Goal: Book appointment/travel/reservation

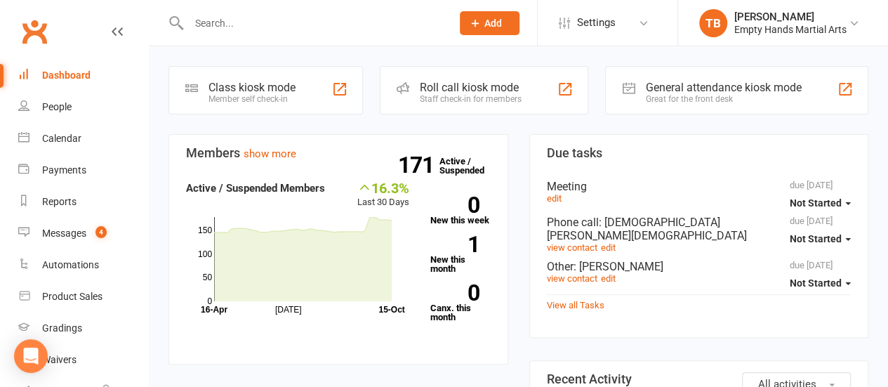
click at [69, 136] on div "Calendar" at bounding box center [61, 138] width 39 height 11
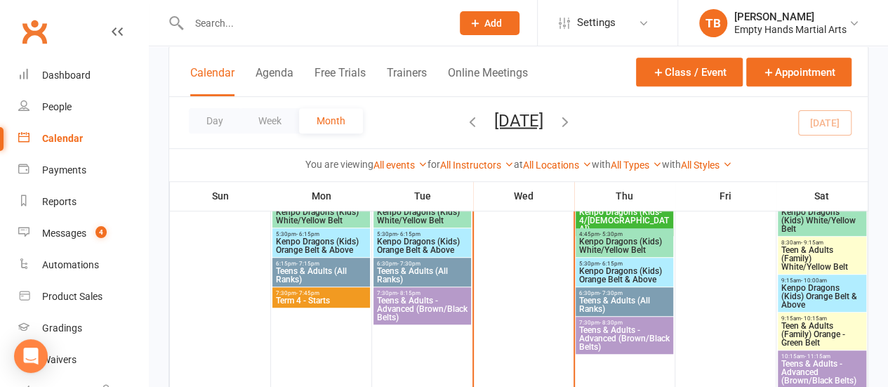
scroll to position [296, 0]
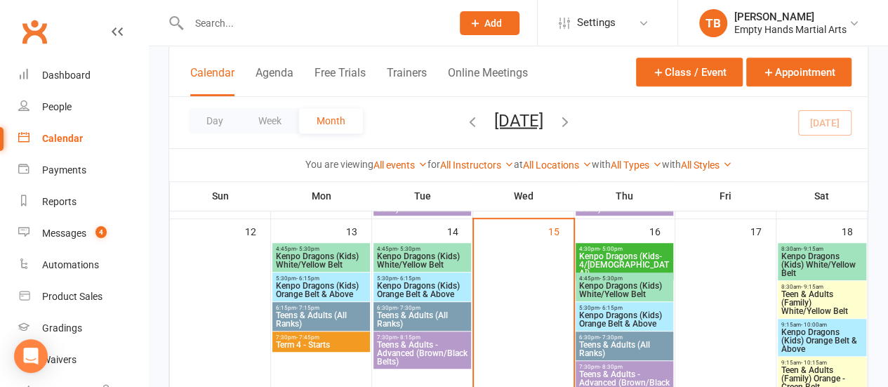
click at [428, 308] on span "6:30pm - 7:30pm" at bounding box center [422, 308] width 92 height 6
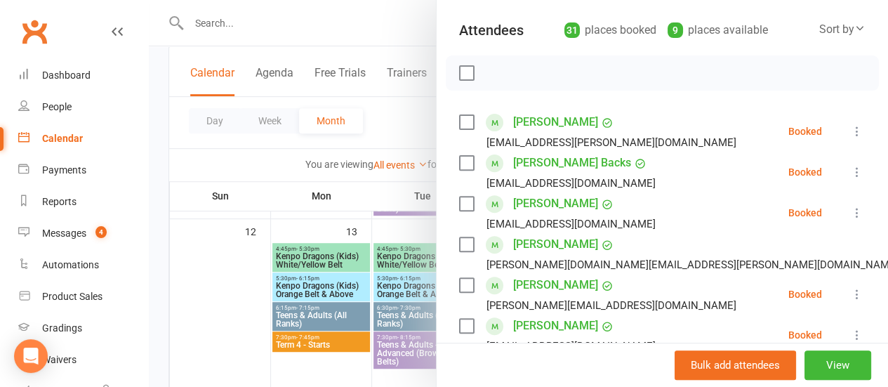
scroll to position [178, 0]
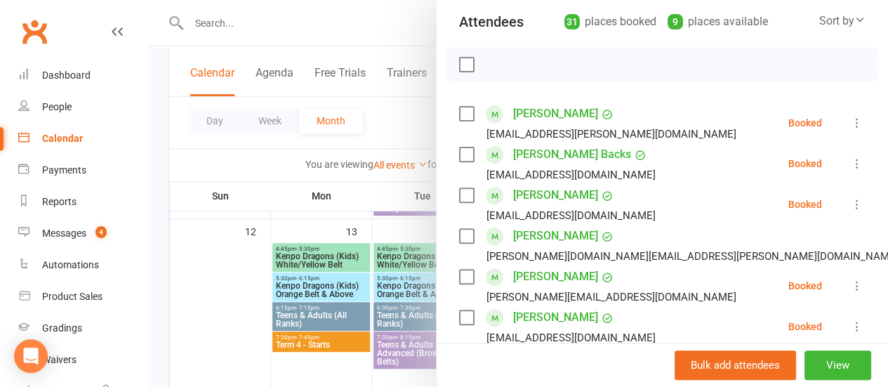
click at [459, 67] on label at bounding box center [466, 65] width 14 height 14
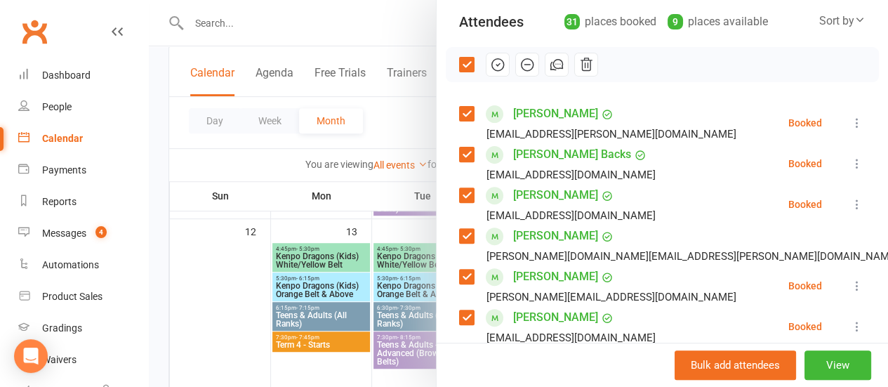
click at [459, 111] on label at bounding box center [466, 114] width 14 height 14
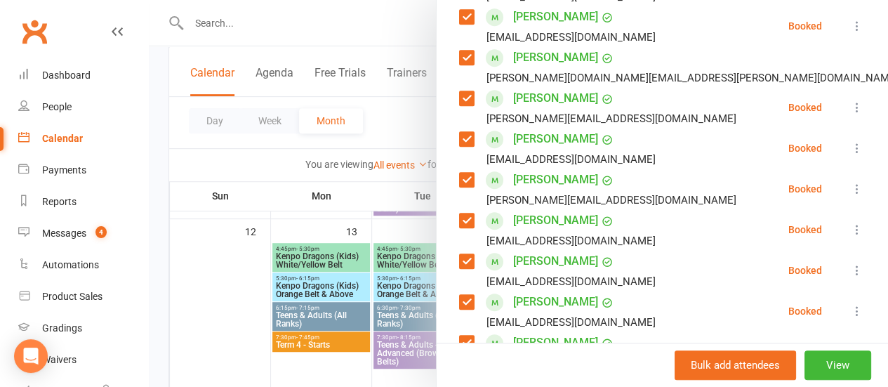
scroll to position [360, 0]
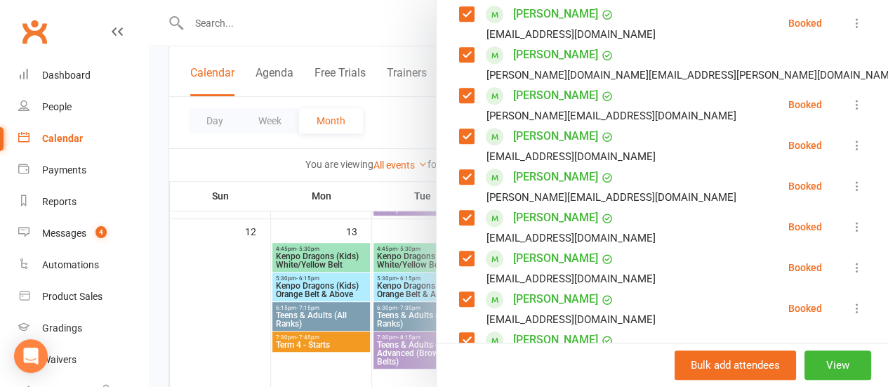
click at [459, 54] on label at bounding box center [466, 55] width 14 height 14
click at [461, 96] on label at bounding box center [466, 95] width 14 height 14
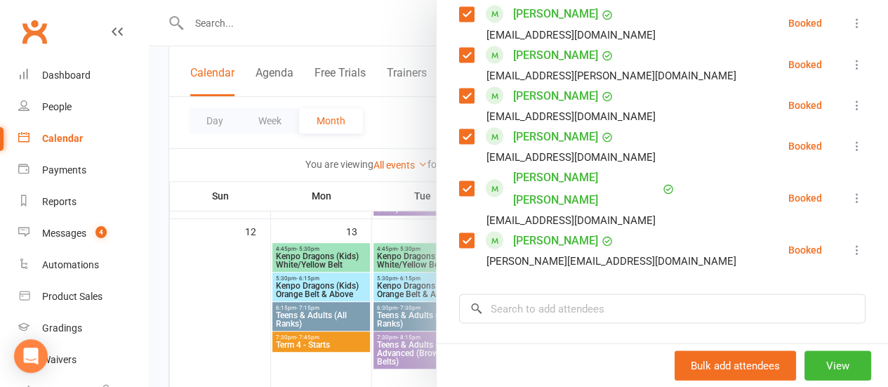
scroll to position [1300, 0]
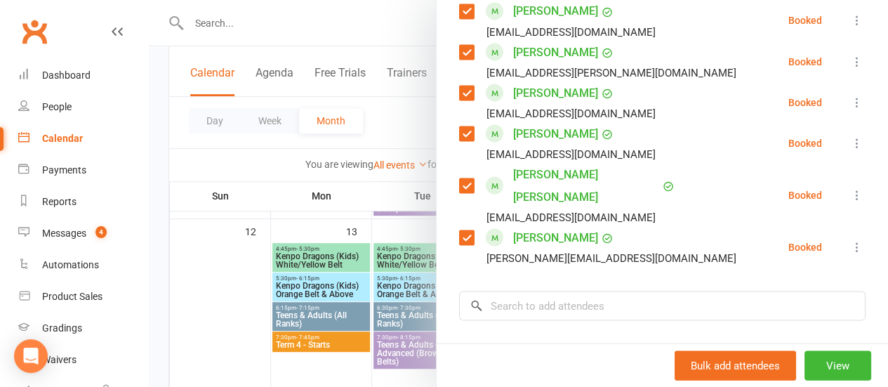
click at [459, 133] on label at bounding box center [466, 133] width 14 height 14
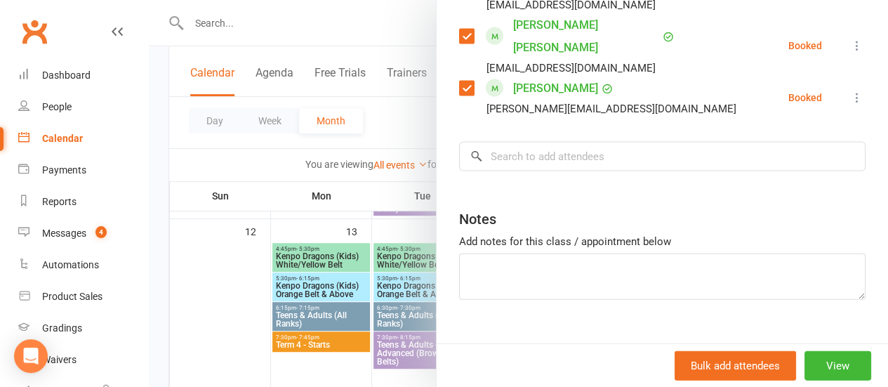
scroll to position [1450, 0]
click at [657, 140] on input "search" at bounding box center [662, 154] width 407 height 29
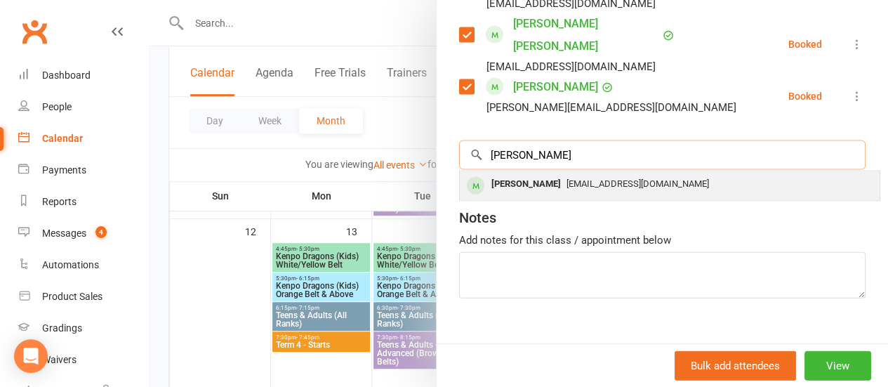
type input "[PERSON_NAME]"
click at [643, 178] on span "[EMAIL_ADDRESS][DOMAIN_NAME]" at bounding box center [638, 183] width 143 height 11
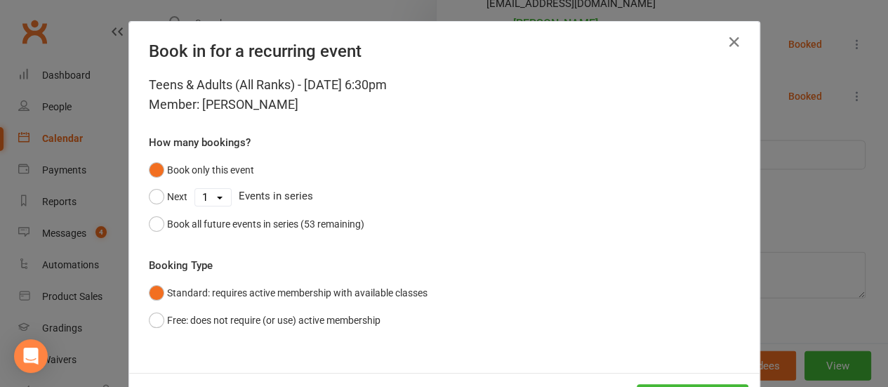
scroll to position [58, 0]
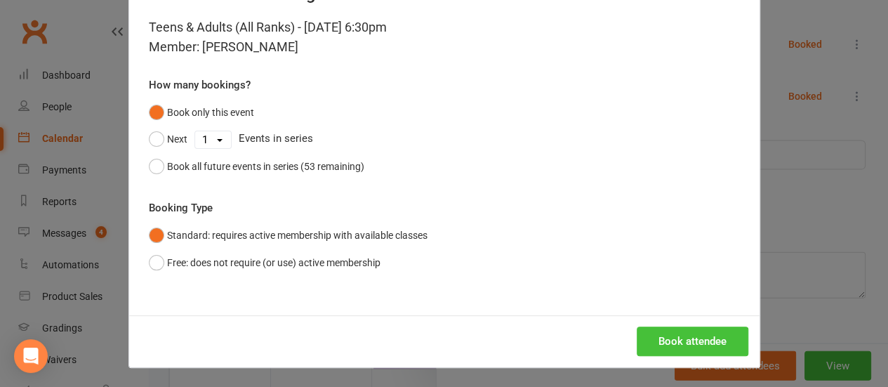
click at [671, 352] on button "Book attendee" at bounding box center [693, 341] width 112 height 29
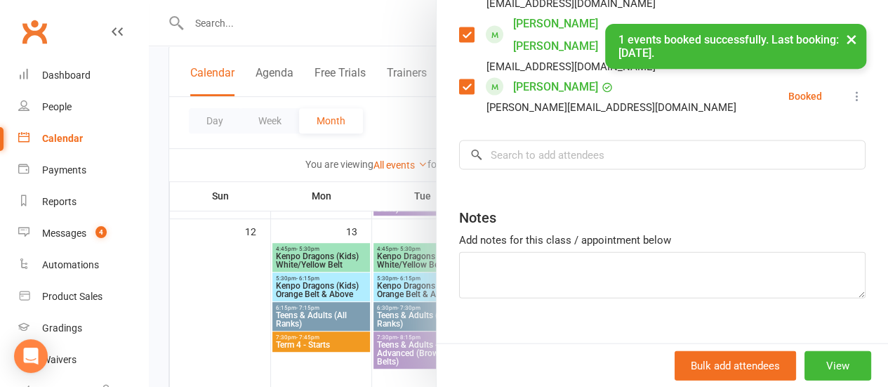
scroll to position [1491, 0]
click at [567, 140] on input "search" at bounding box center [662, 154] width 407 height 29
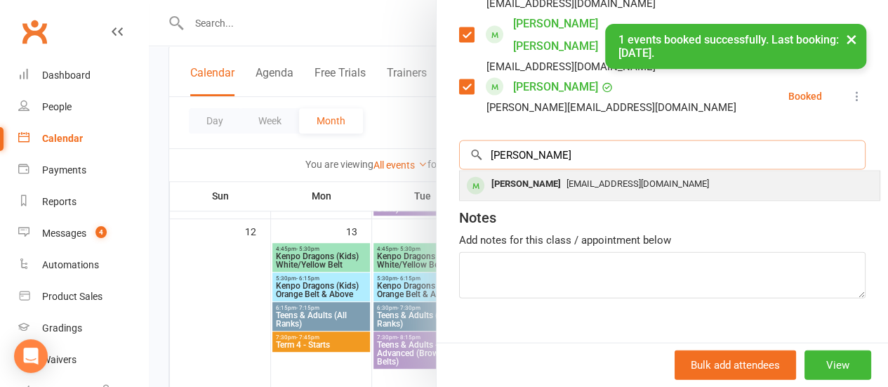
type input "[PERSON_NAME]"
click at [570, 178] on span "[EMAIL_ADDRESS][DOMAIN_NAME]" at bounding box center [638, 183] width 143 height 11
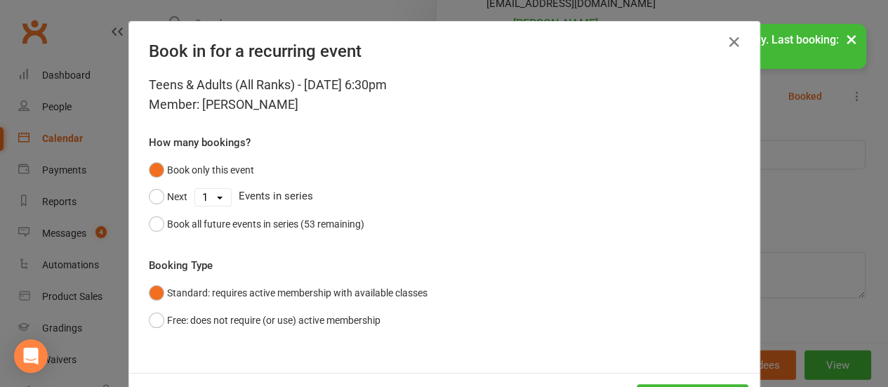
scroll to position [58, 0]
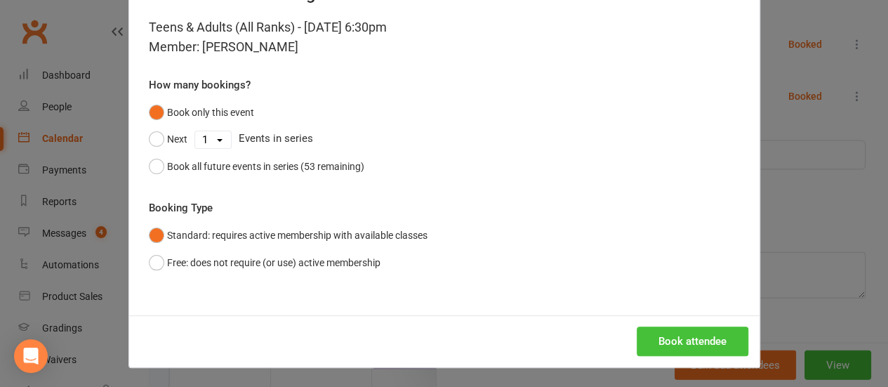
click at [683, 339] on button "Book attendee" at bounding box center [693, 341] width 112 height 29
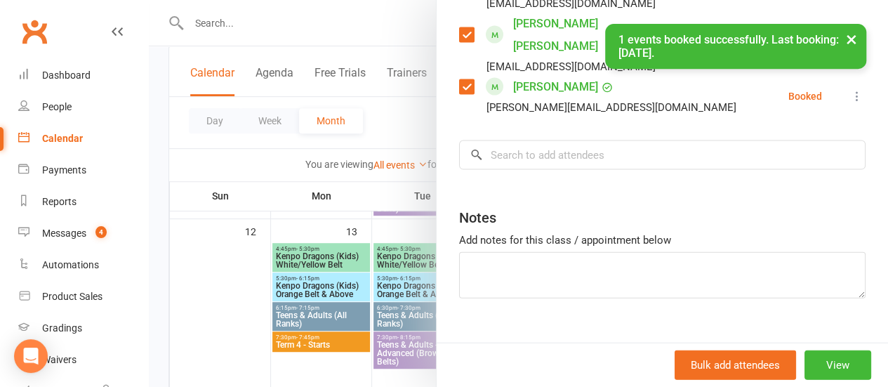
click at [648, 197] on div "Notes" at bounding box center [662, 214] width 407 height 34
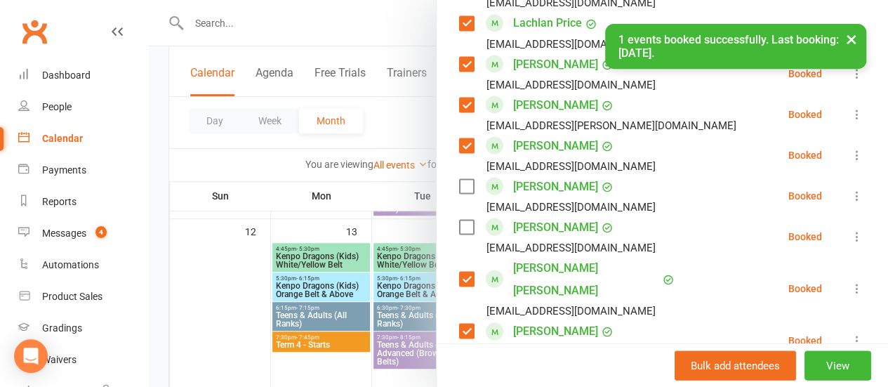
scroll to position [1374, 0]
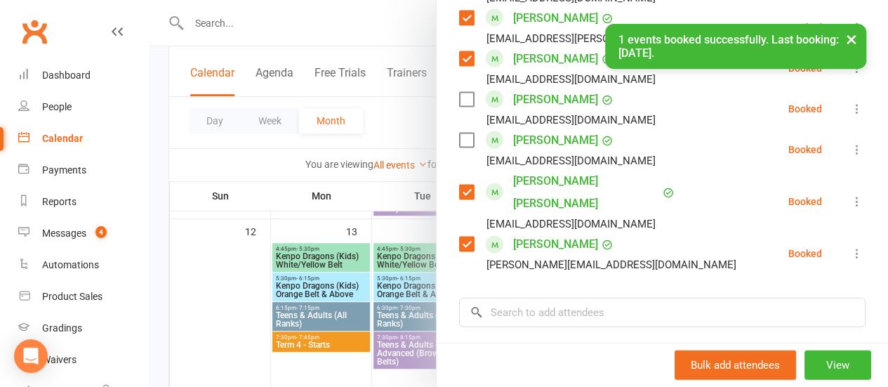
click at [459, 99] on label at bounding box center [466, 100] width 14 height 14
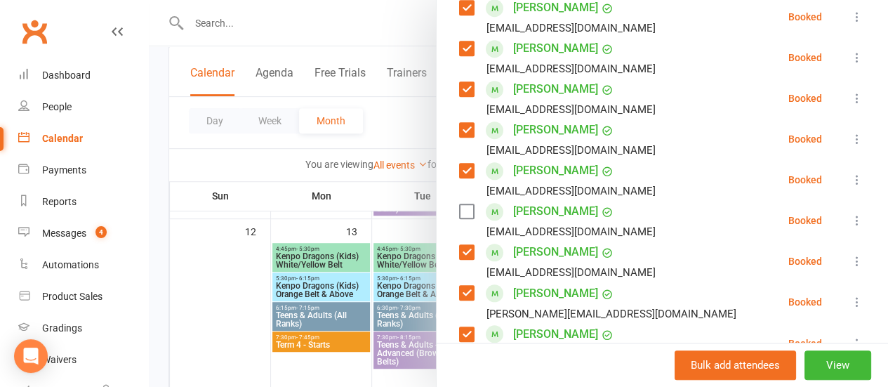
scroll to position [608, 0]
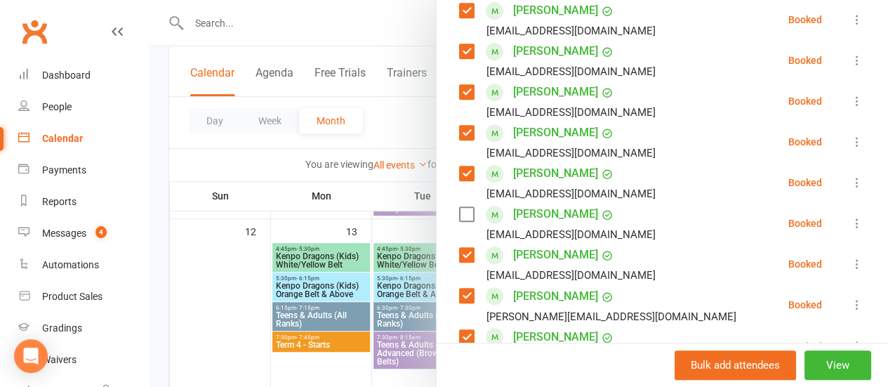
drag, startPoint x: 586, startPoint y: 118, endPoint x: 458, endPoint y: 216, distance: 160.8
click at [459, 216] on label at bounding box center [466, 214] width 14 height 14
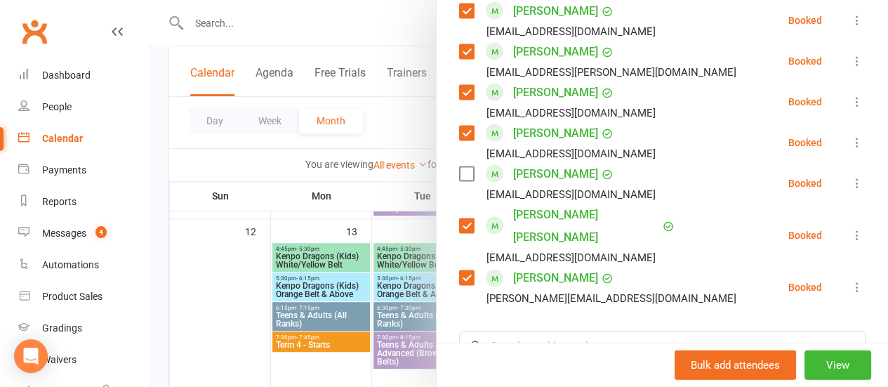
scroll to position [1533, 0]
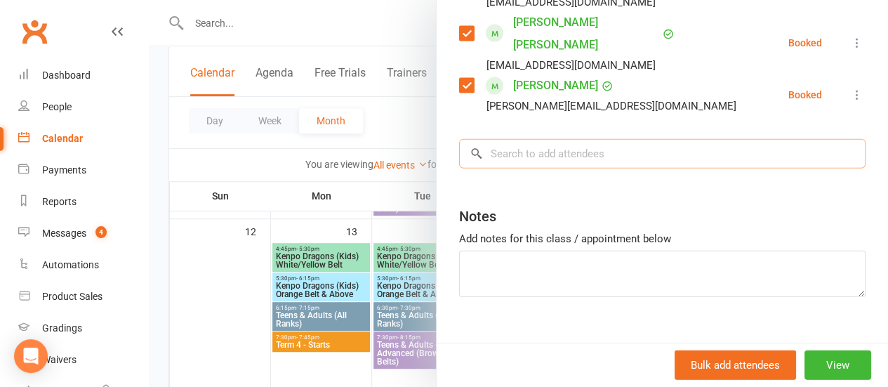
click at [635, 139] on input "search" at bounding box center [662, 153] width 407 height 29
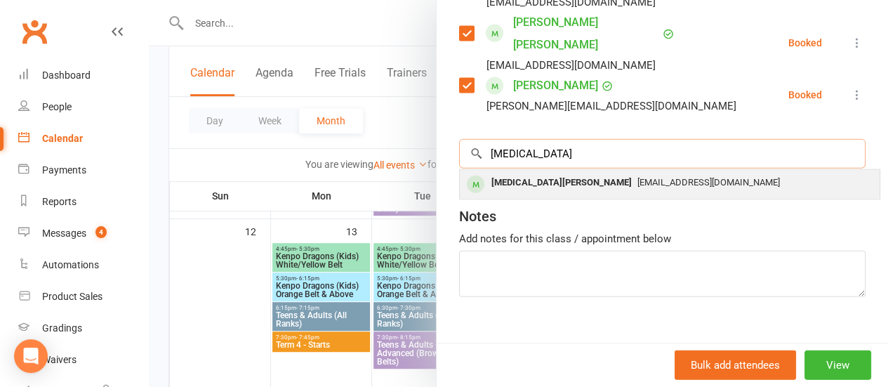
type input "[MEDICAL_DATA]"
click at [626, 173] on div "[MEDICAL_DATA][PERSON_NAME] [EMAIL_ADDRESS][DOMAIN_NAME]" at bounding box center [670, 184] width 420 height 29
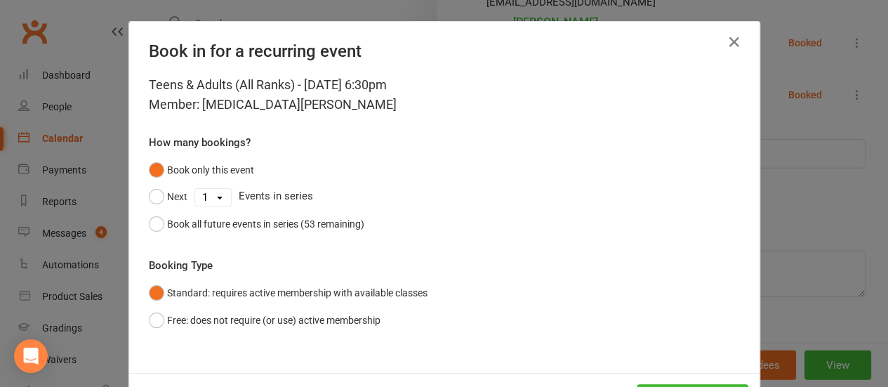
scroll to position [58, 0]
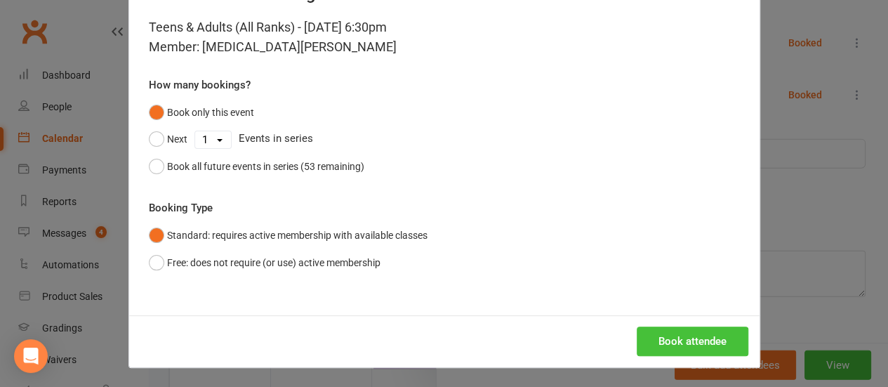
click at [687, 351] on button "Book attendee" at bounding box center [693, 341] width 112 height 29
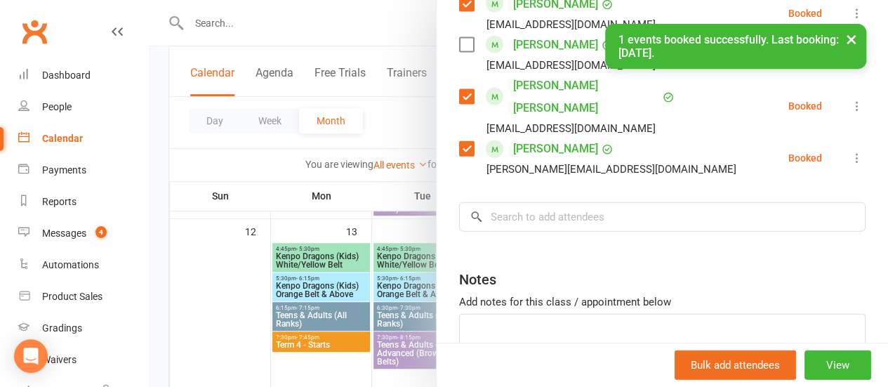
scroll to position [1574, 0]
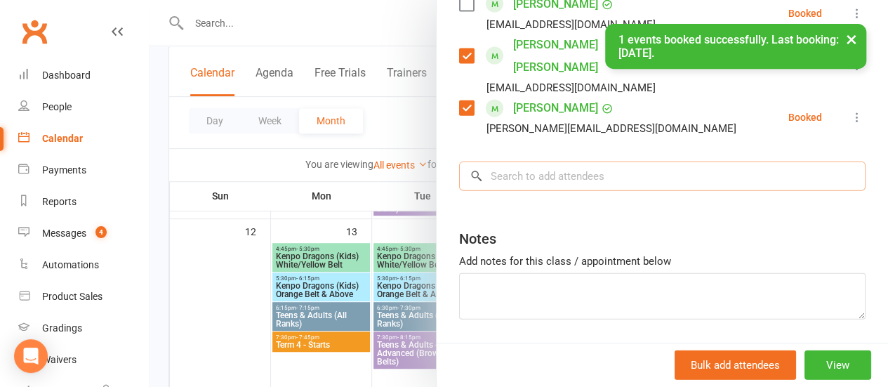
click at [582, 162] on input "search" at bounding box center [662, 176] width 407 height 29
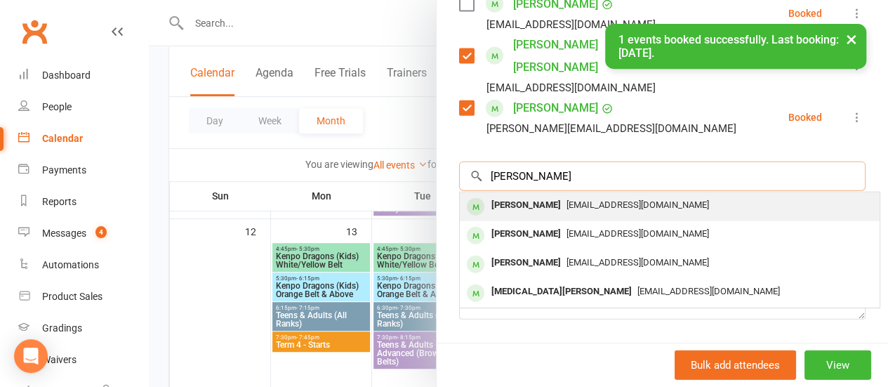
type input "[PERSON_NAME]"
click at [577, 199] on span "[EMAIL_ADDRESS][DOMAIN_NAME]" at bounding box center [638, 204] width 143 height 11
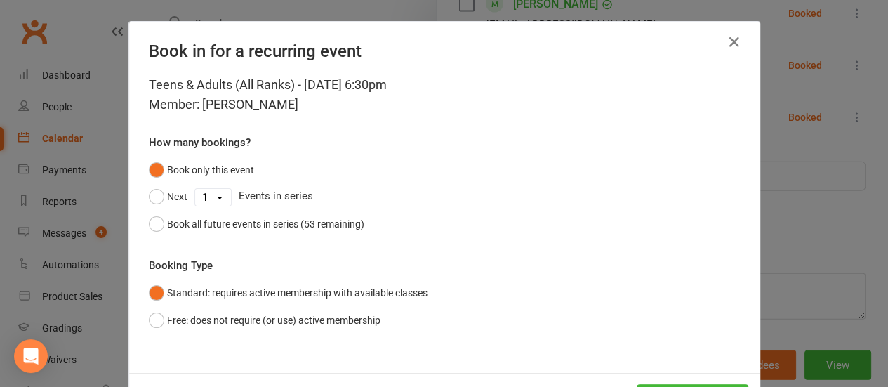
scroll to position [58, 0]
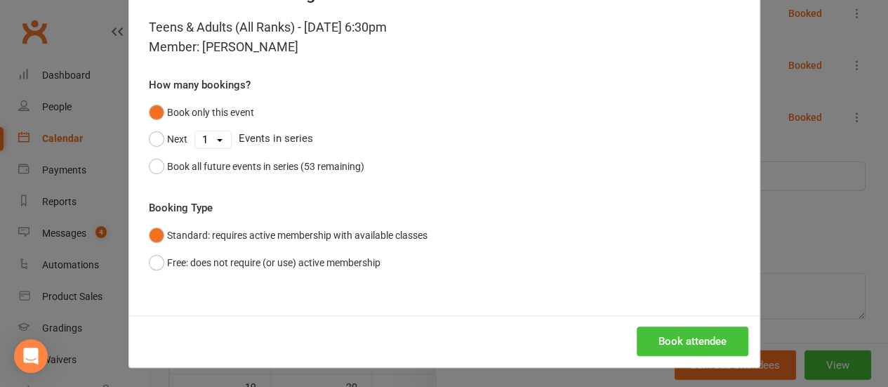
click at [671, 348] on button "Book attendee" at bounding box center [693, 341] width 112 height 29
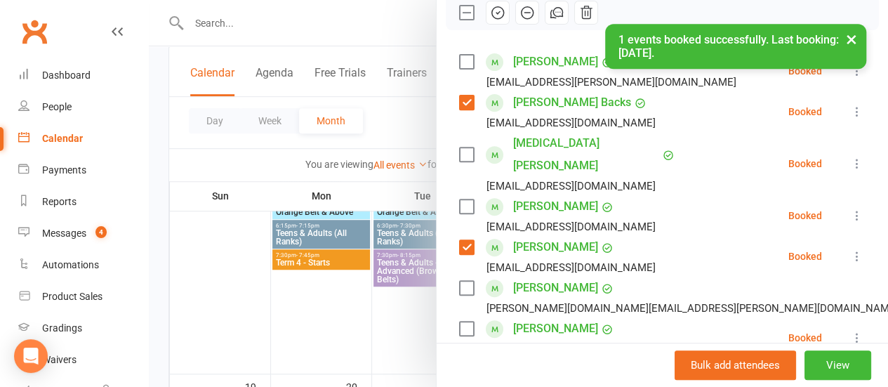
scroll to position [221, 0]
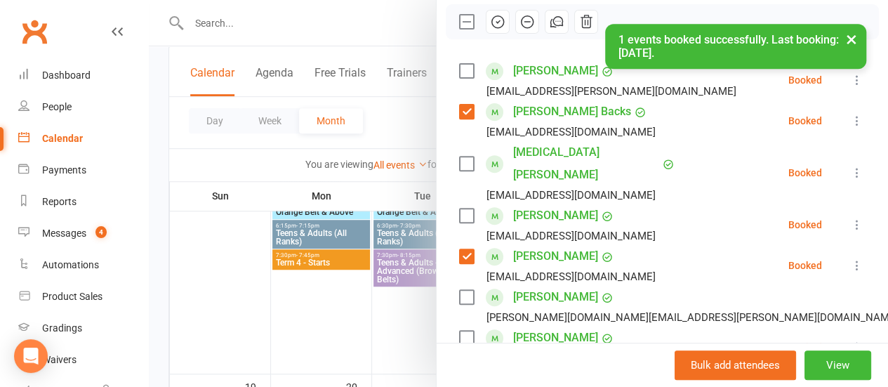
click at [459, 157] on label at bounding box center [466, 164] width 14 height 14
click at [459, 209] on label at bounding box center [466, 216] width 14 height 14
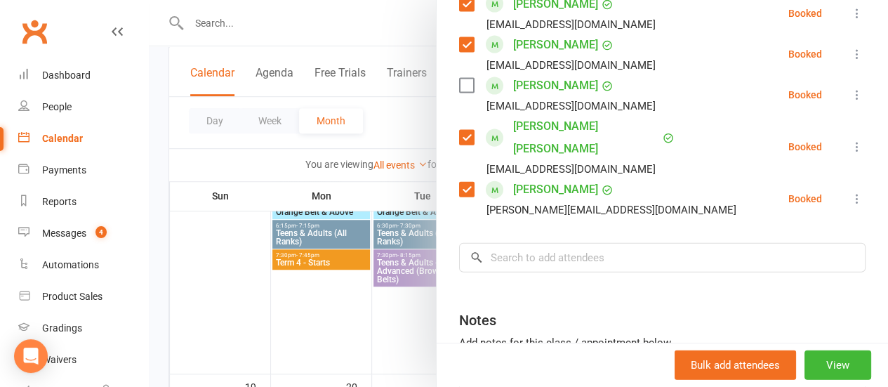
scroll to position [1531, 0]
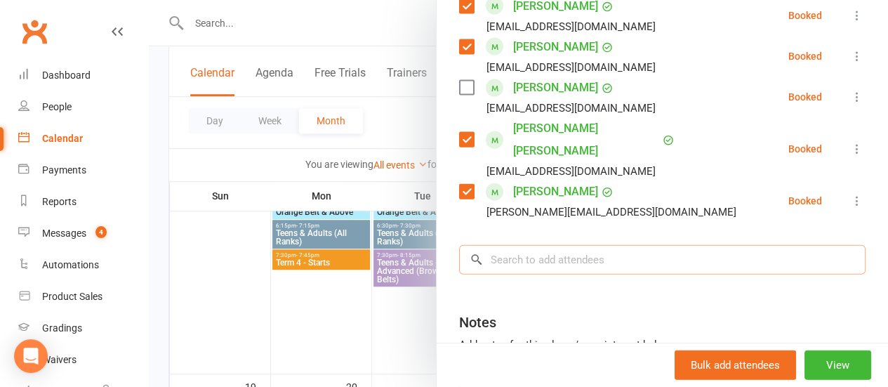
click at [618, 245] on input "search" at bounding box center [662, 259] width 407 height 29
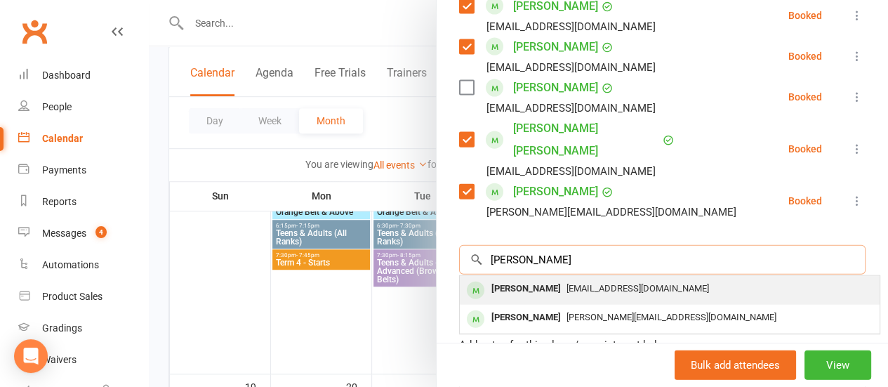
type input "[PERSON_NAME]"
click at [621, 283] on span "[EMAIL_ADDRESS][DOMAIN_NAME]" at bounding box center [638, 288] width 143 height 11
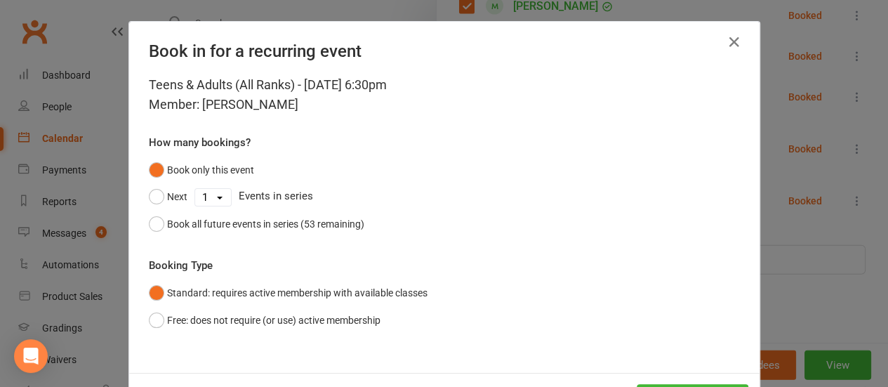
scroll to position [58, 0]
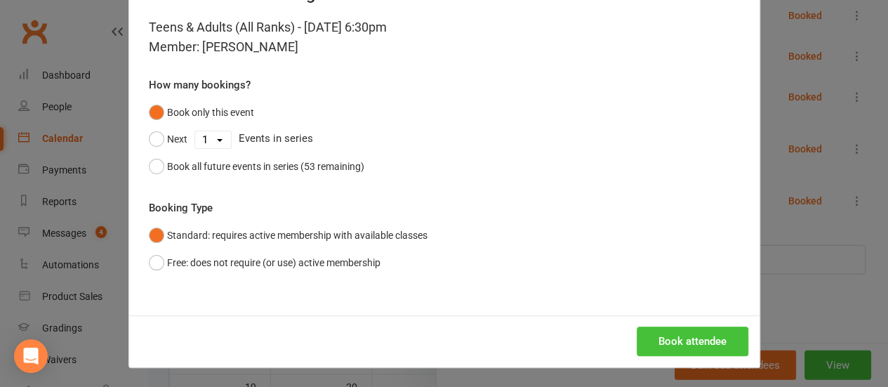
click at [669, 339] on button "Book attendee" at bounding box center [693, 341] width 112 height 29
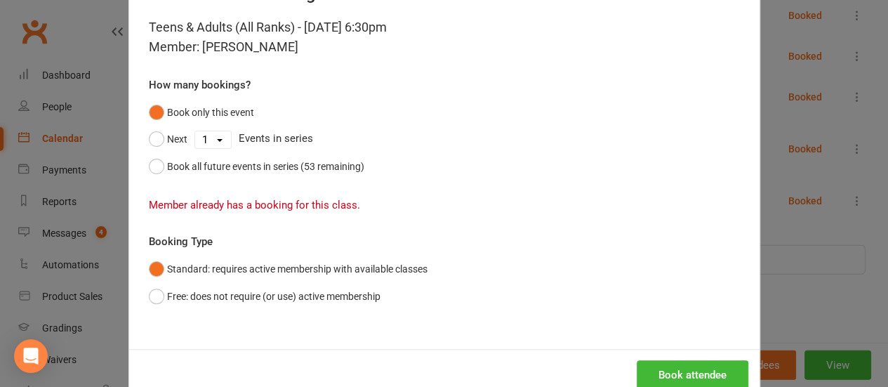
click at [777, 279] on div "Book in for a recurring event Teens & Adults (All Ranks) - [DATE] 6:30pm Member…" at bounding box center [444, 193] width 888 height 387
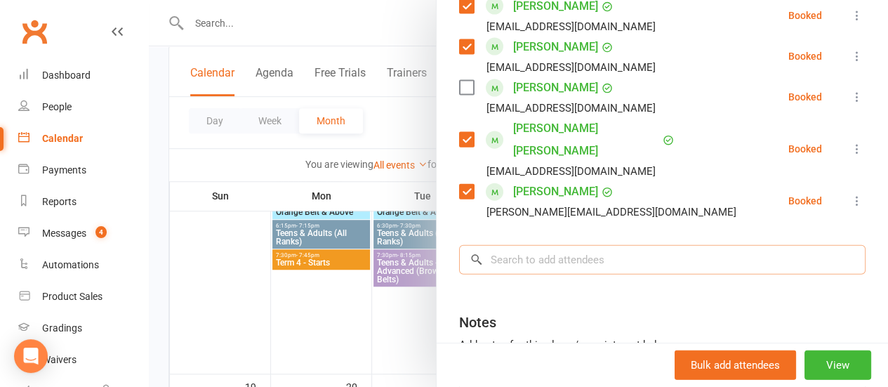
click at [633, 245] on input "search" at bounding box center [662, 259] width 407 height 29
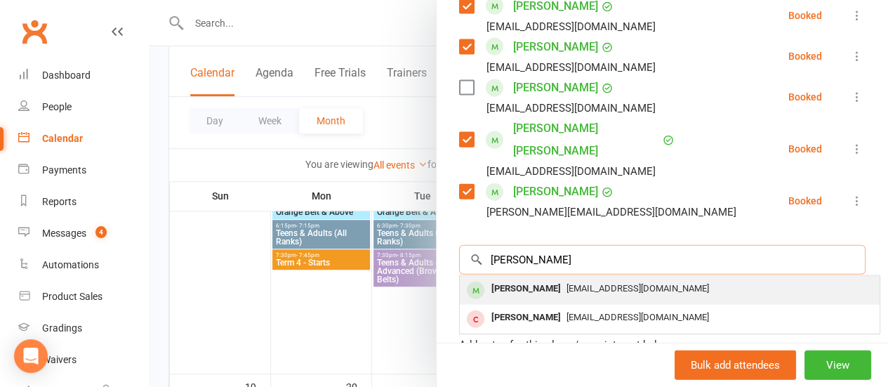
type input "[PERSON_NAME]"
click at [641, 283] on span "[EMAIL_ADDRESS][DOMAIN_NAME]" at bounding box center [638, 288] width 143 height 11
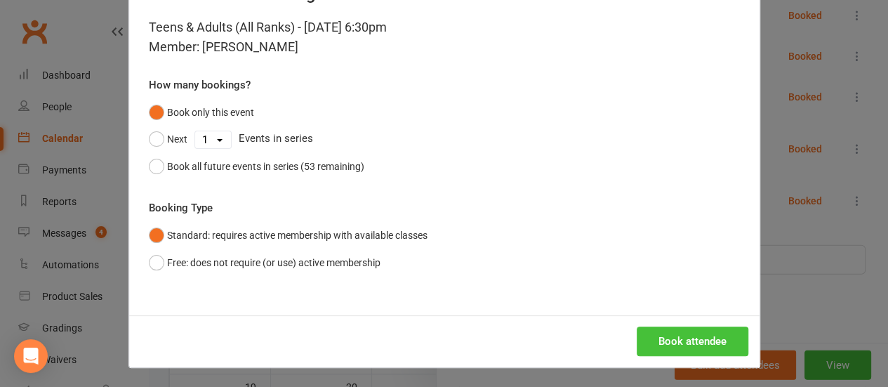
click at [676, 330] on button "Book attendee" at bounding box center [693, 341] width 112 height 29
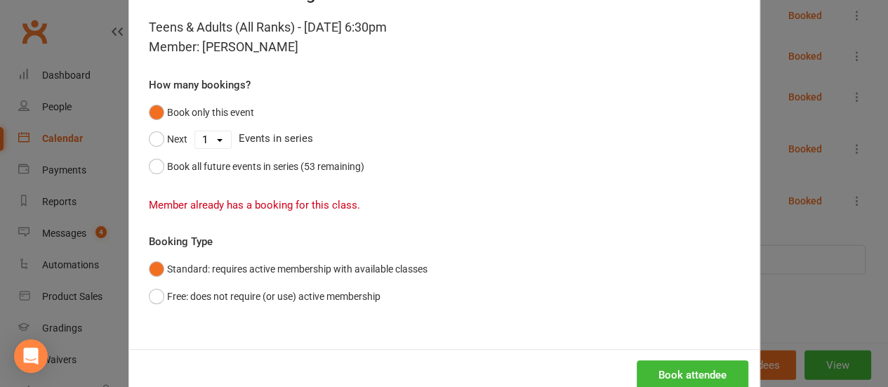
click at [815, 259] on div "Book in for a recurring event Teens & Adults (All Ranks) - [DATE] 6:30pm Member…" at bounding box center [444, 193] width 888 height 387
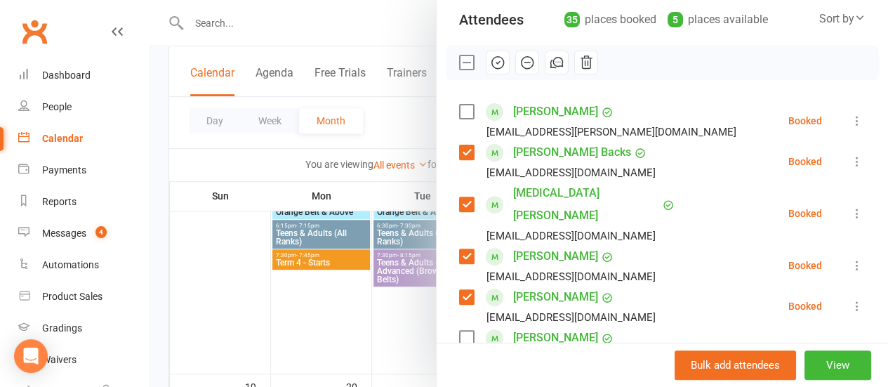
scroll to position [176, 0]
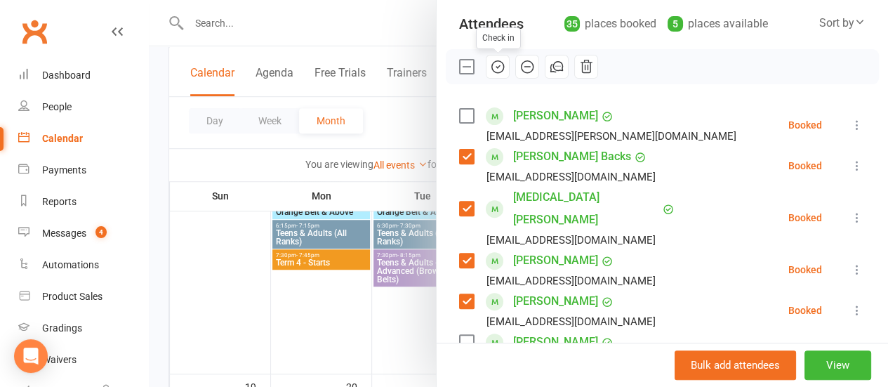
click at [497, 67] on icon "button" at bounding box center [497, 67] width 1 height 1
click at [462, 68] on label at bounding box center [466, 67] width 14 height 14
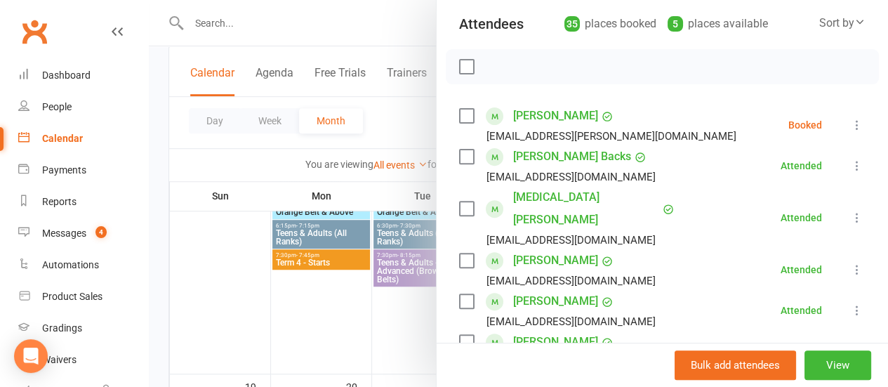
click at [459, 105] on div "Ren Aubrey [EMAIL_ADDRESS][PERSON_NAME][DOMAIN_NAME]" at bounding box center [600, 125] width 283 height 41
click at [459, 112] on label at bounding box center [466, 116] width 14 height 14
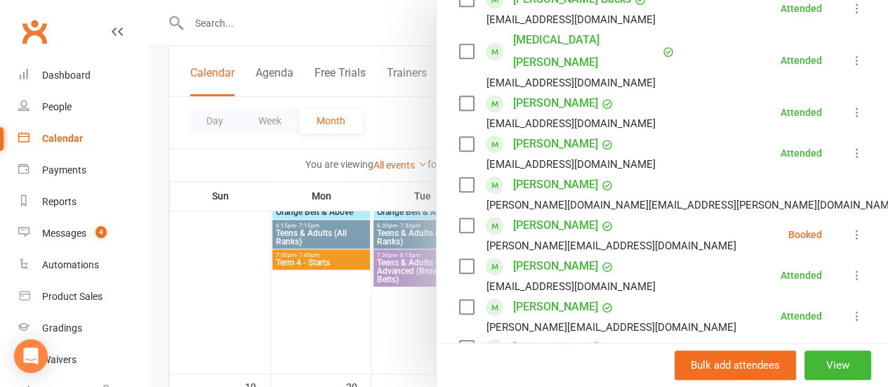
scroll to position [337, 0]
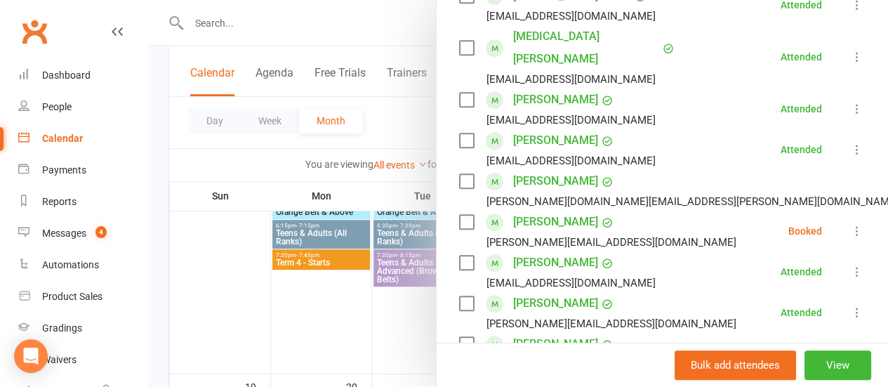
click at [459, 174] on label at bounding box center [466, 181] width 14 height 14
click at [459, 211] on div "[PERSON_NAME] [PERSON_NAME][EMAIL_ADDRESS][DOMAIN_NAME]" at bounding box center [600, 231] width 283 height 41
click at [459, 215] on label at bounding box center [466, 222] width 14 height 14
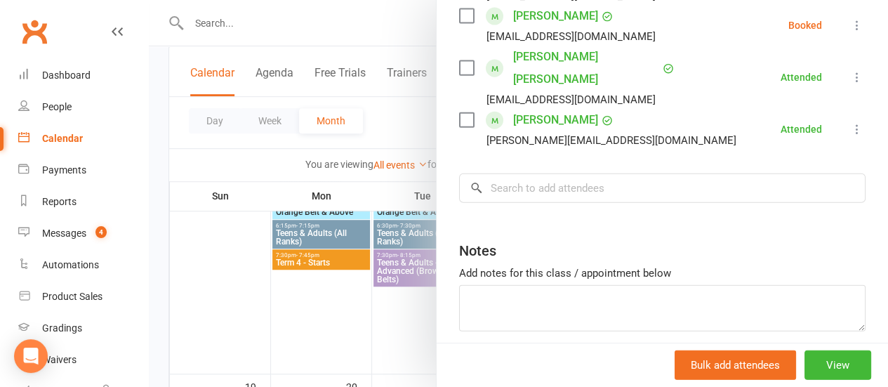
scroll to position [1543, 0]
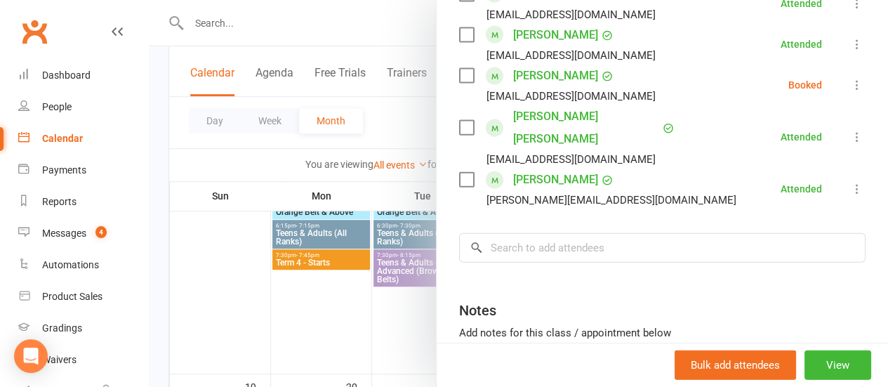
click at [459, 69] on label at bounding box center [466, 76] width 14 height 14
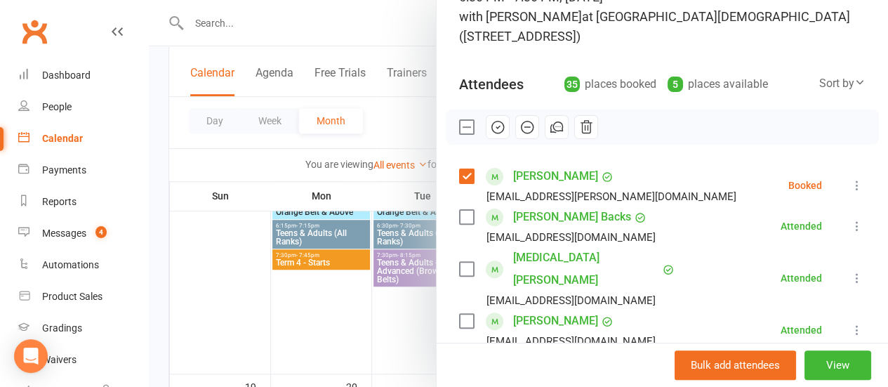
scroll to position [115, 0]
click at [523, 126] on icon "button" at bounding box center [527, 127] width 15 height 15
click at [387, 104] on div at bounding box center [519, 193] width 740 height 387
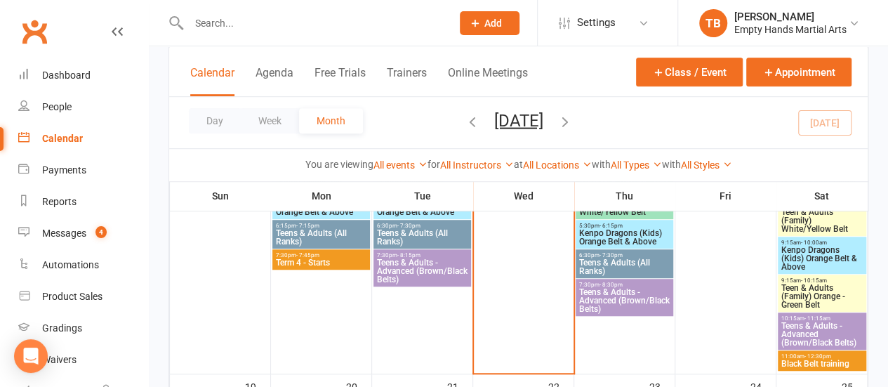
click at [419, 269] on span "Teens & Adults - Advanced (Brown/Black Belts)" at bounding box center [422, 270] width 92 height 25
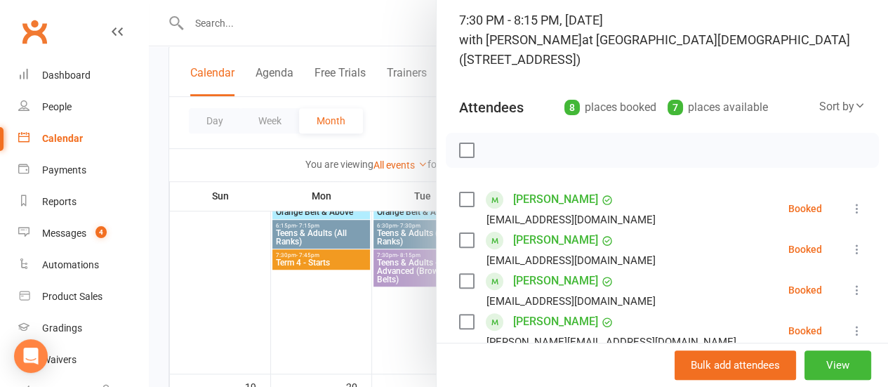
scroll to position [103, 0]
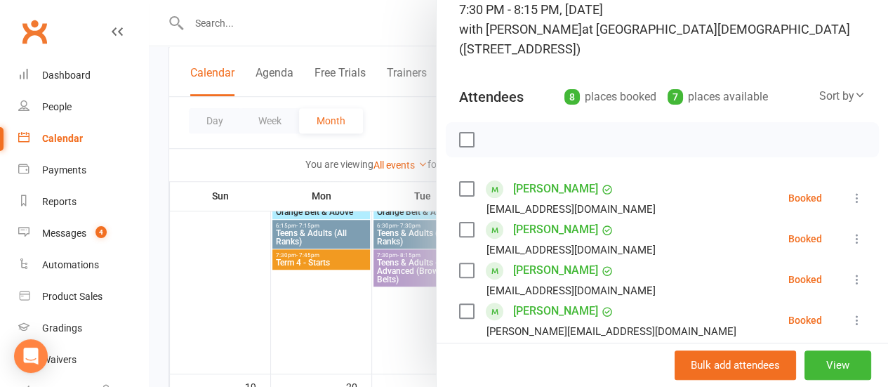
click at [459, 143] on label at bounding box center [466, 140] width 14 height 14
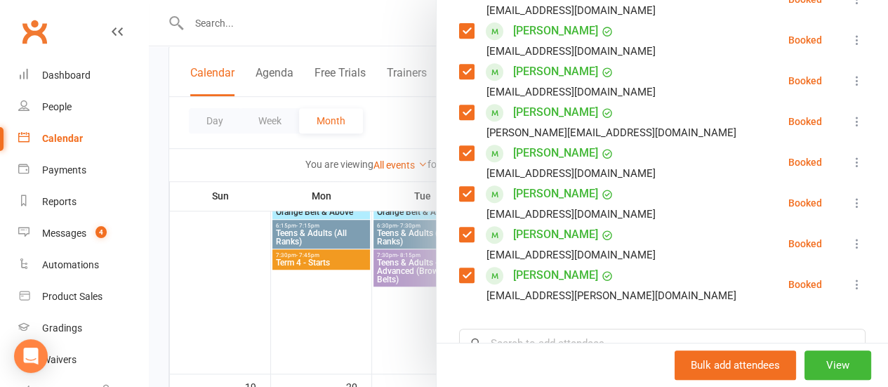
scroll to position [350, 0]
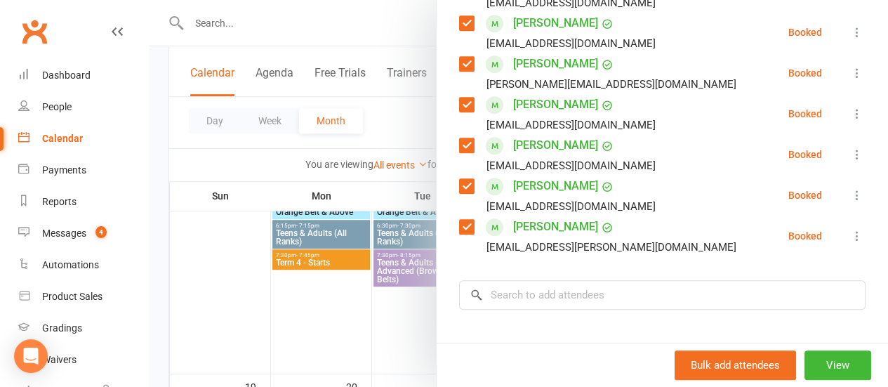
click at [459, 182] on label at bounding box center [466, 186] width 14 height 14
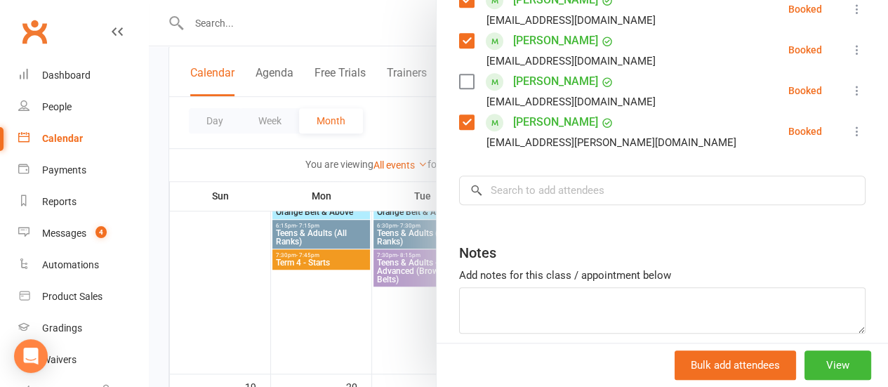
scroll to position [457, 0]
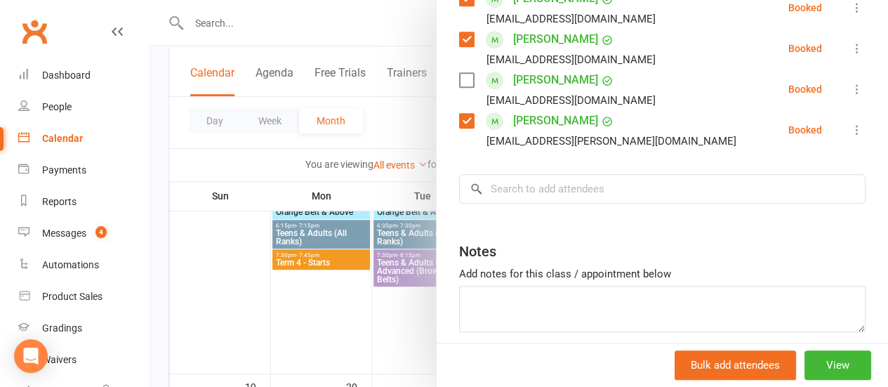
click at [608, 172] on div "Class kiosk mode Roll call 7:30 PM - 8:15 PM, [DATE] with [PERSON_NAME] at [GEO…" at bounding box center [663, 2] width 452 height 799
click at [589, 192] on input "search" at bounding box center [662, 188] width 407 height 29
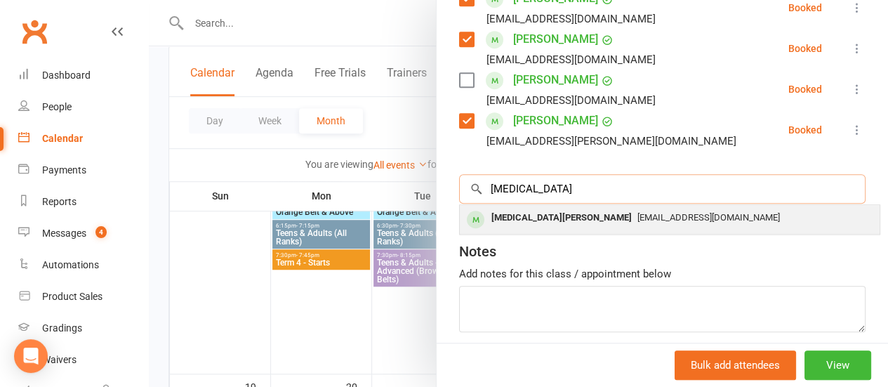
type input "[MEDICAL_DATA]"
click at [638, 222] on span "[EMAIL_ADDRESS][DOMAIN_NAME]" at bounding box center [709, 217] width 143 height 11
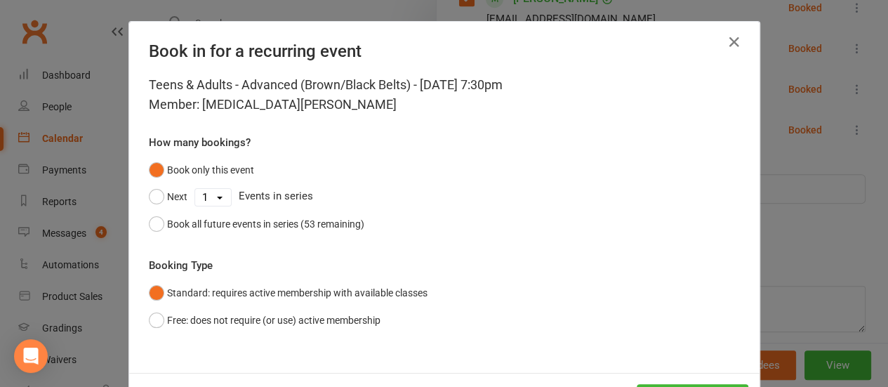
scroll to position [58, 0]
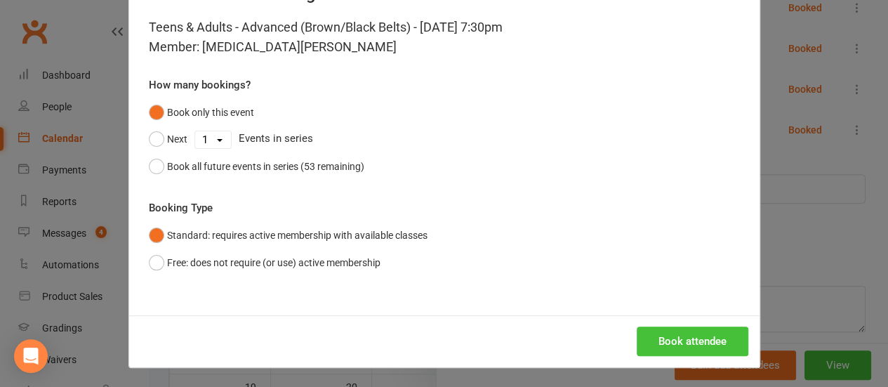
click at [664, 328] on button "Book attendee" at bounding box center [693, 341] width 112 height 29
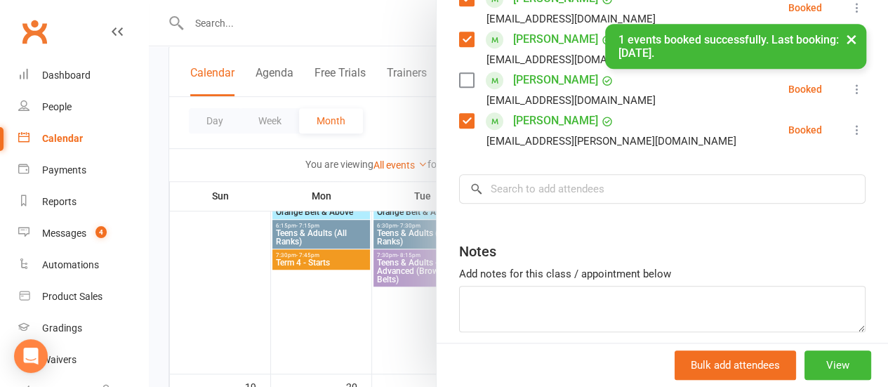
scroll to position [497, 0]
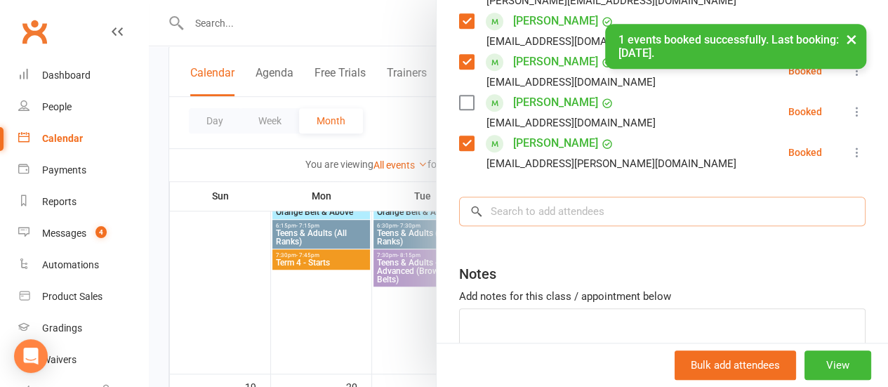
click at [546, 197] on input "search" at bounding box center [662, 211] width 407 height 29
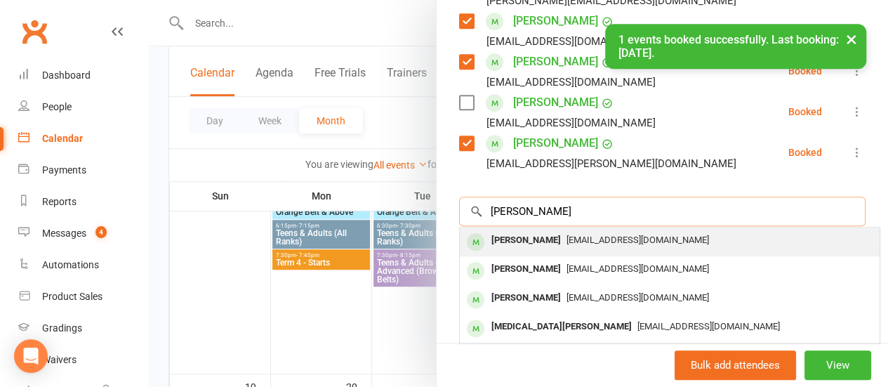
type input "[PERSON_NAME]"
click at [567, 235] on span "[EMAIL_ADDRESS][DOMAIN_NAME]" at bounding box center [638, 240] width 143 height 11
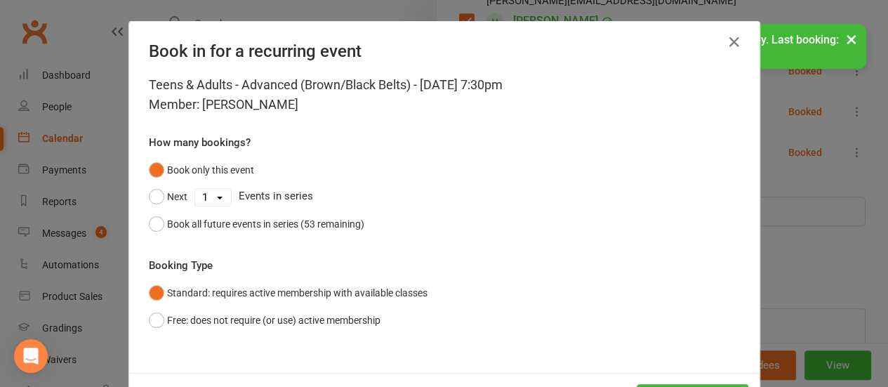
scroll to position [58, 0]
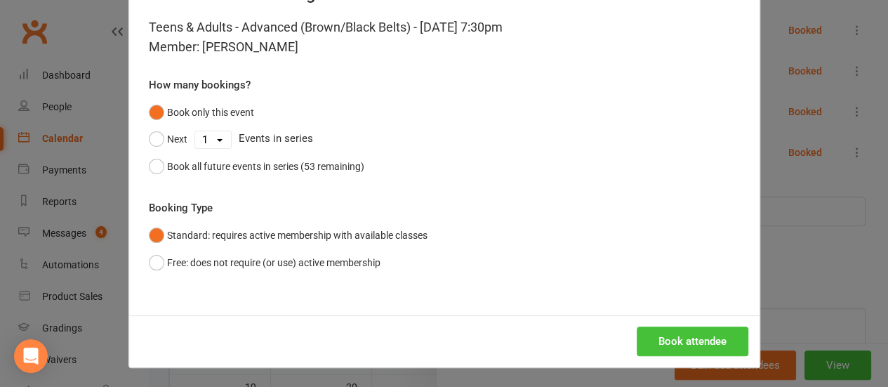
click at [673, 339] on button "Book attendee" at bounding box center [693, 341] width 112 height 29
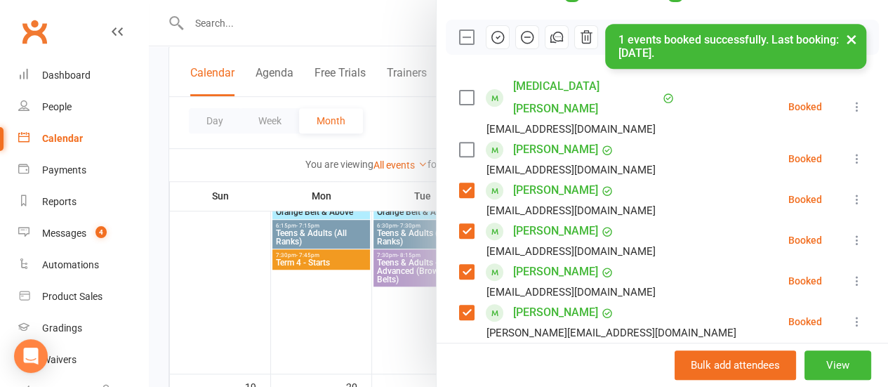
scroll to position [204, 0]
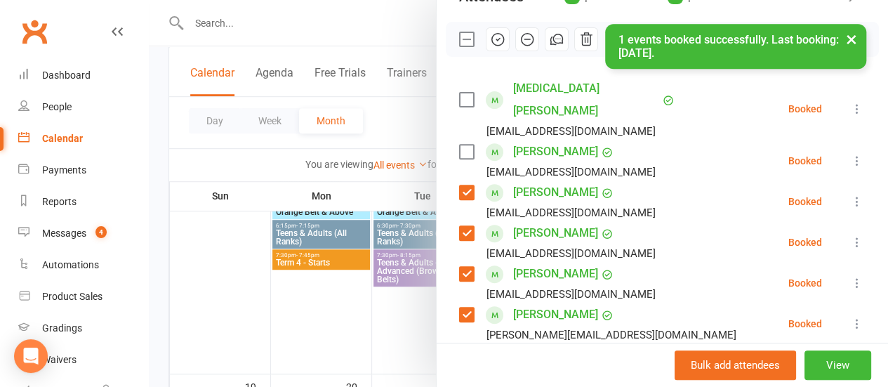
click at [459, 145] on label at bounding box center [466, 152] width 14 height 14
click at [459, 93] on label at bounding box center [466, 100] width 14 height 14
click at [477, 24] on div "× 1 events booked successfully. Last booking: [DATE]." at bounding box center [435, 24] width 870 height 0
click at [479, 24] on div "× 1 events booked successfully. Last booking: [DATE]." at bounding box center [435, 24] width 870 height 0
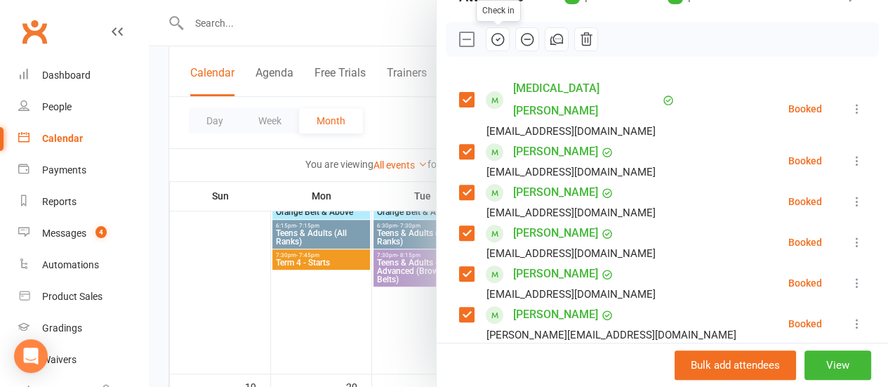
click at [492, 43] on icon "button" at bounding box center [498, 40] width 12 height 12
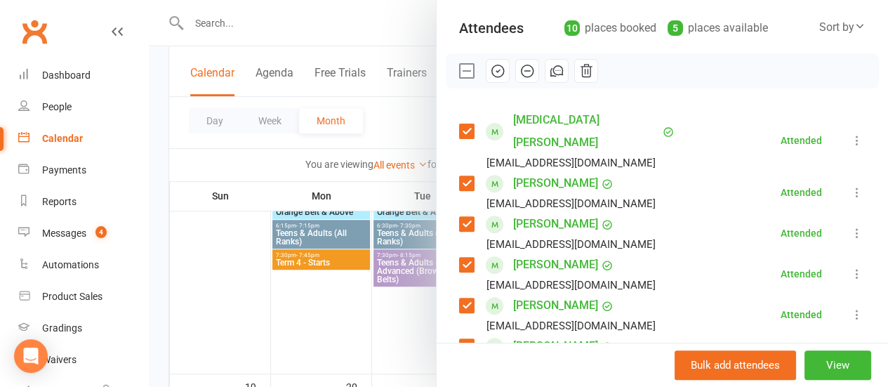
scroll to position [155, 0]
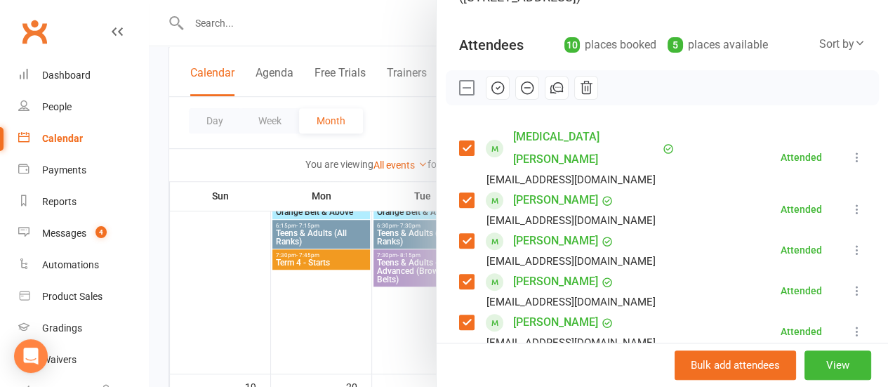
click at [459, 89] on label at bounding box center [466, 88] width 14 height 14
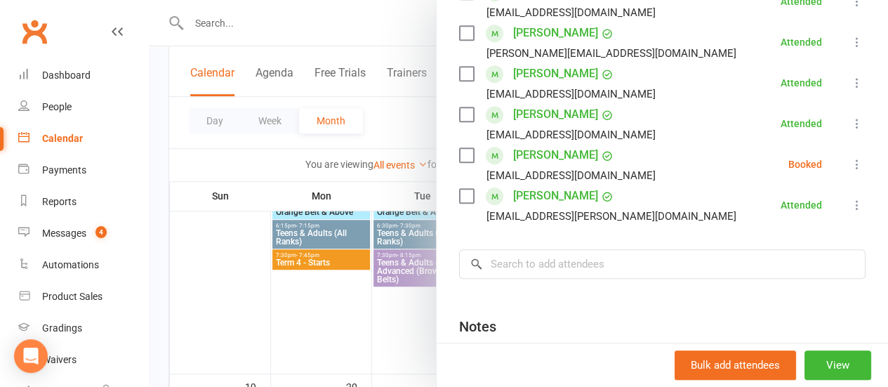
scroll to position [489, 0]
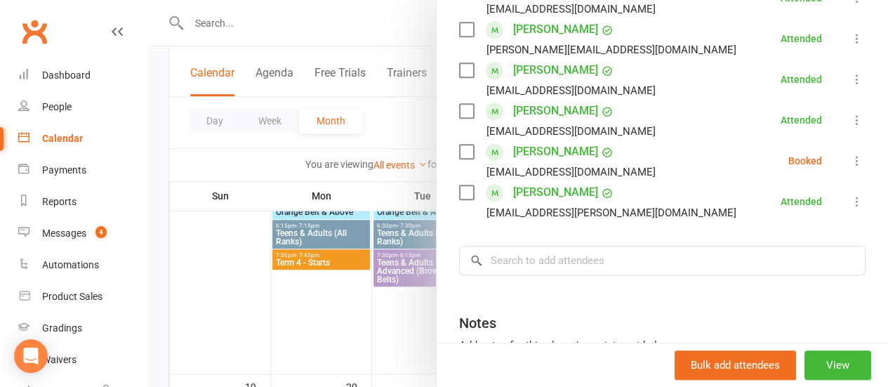
click at [851, 154] on icon at bounding box center [858, 161] width 14 height 14
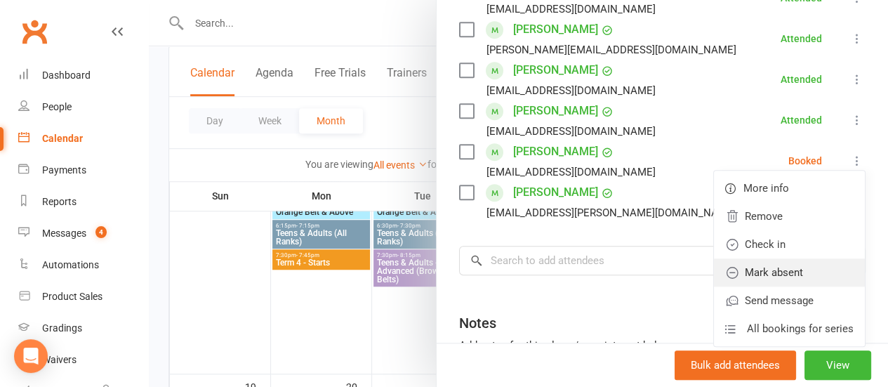
click at [770, 259] on link "Mark absent" at bounding box center [789, 272] width 151 height 28
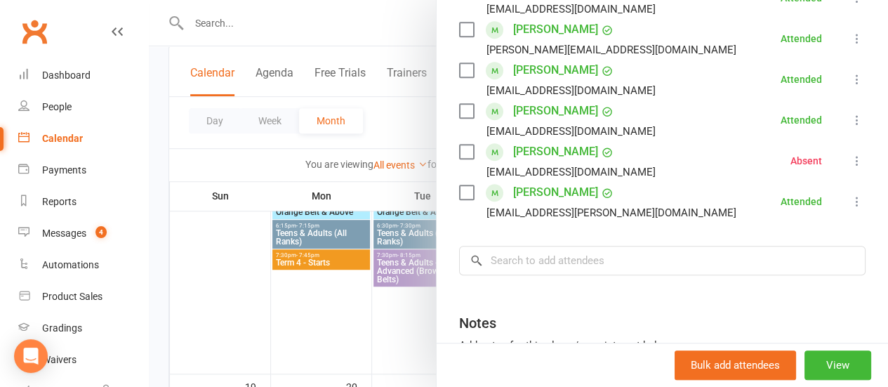
click at [415, 131] on div at bounding box center [519, 193] width 740 height 387
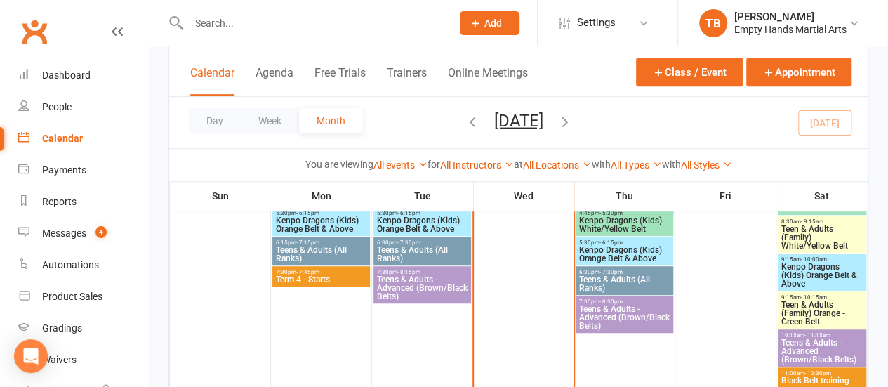
scroll to position [361, 0]
click at [421, 239] on div "6:30pm - 7:30pm Teens & Adults (All Ranks)" at bounding box center [423, 251] width 98 height 29
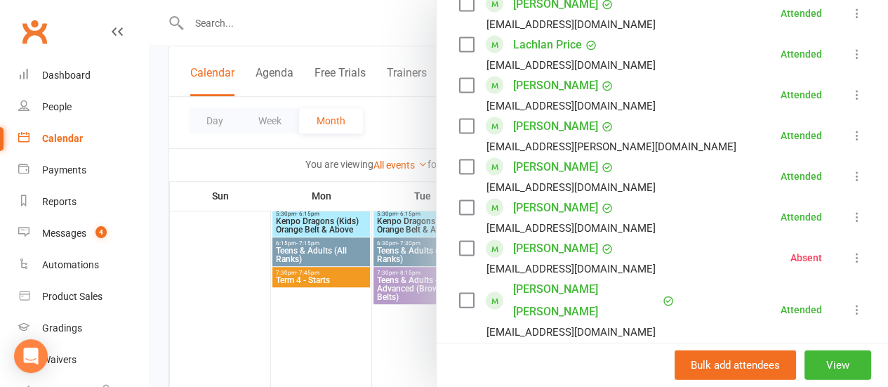
scroll to position [1371, 0]
click at [379, 183] on div at bounding box center [519, 193] width 740 height 387
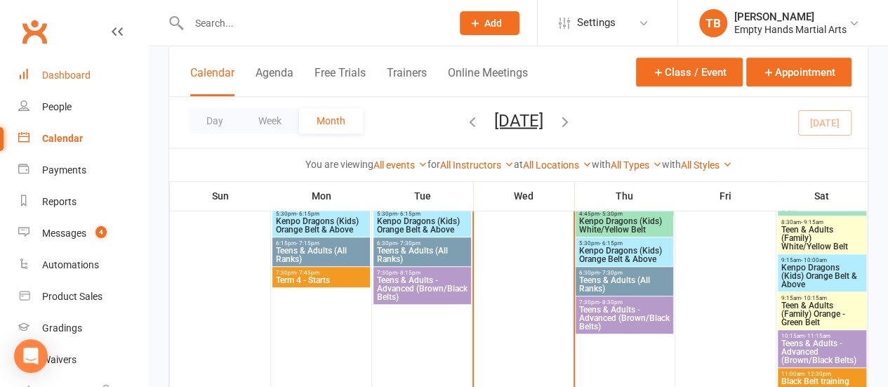
click at [68, 88] on link "Dashboard" at bounding box center [83, 76] width 130 height 32
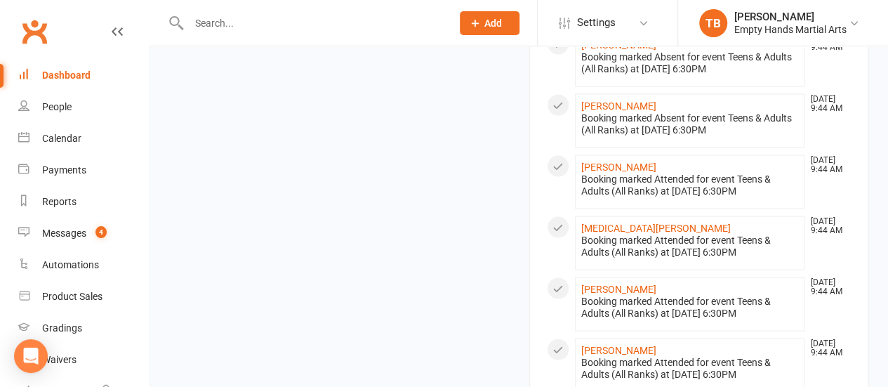
scroll to position [1479, 0]
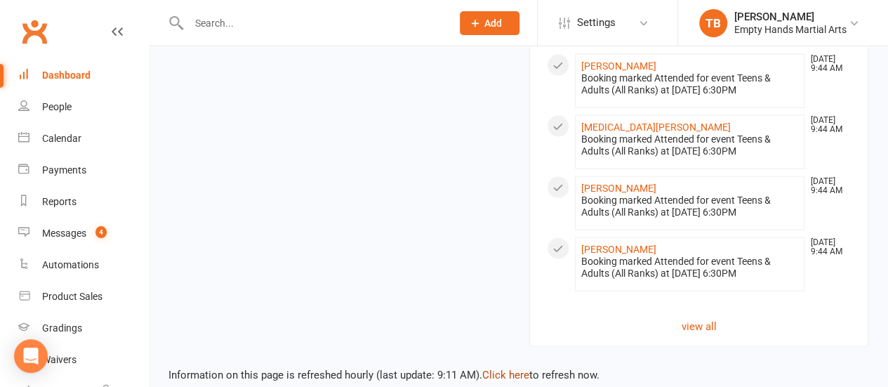
click at [498, 369] on link "Click here" at bounding box center [506, 375] width 47 height 13
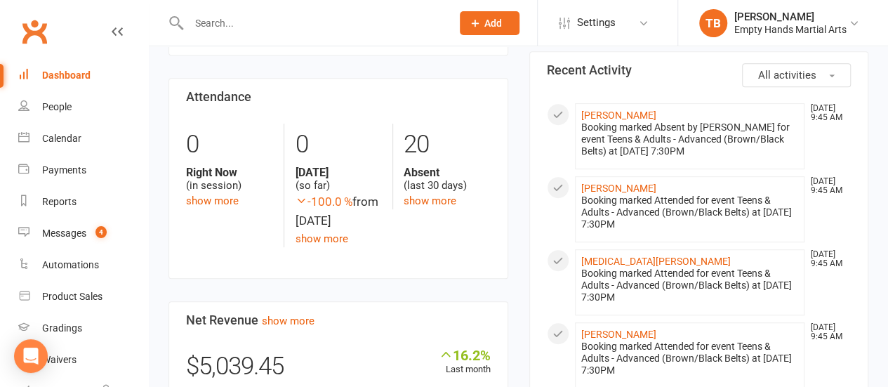
scroll to position [308, 0]
click at [440, 205] on link "show more" at bounding box center [430, 201] width 53 height 13
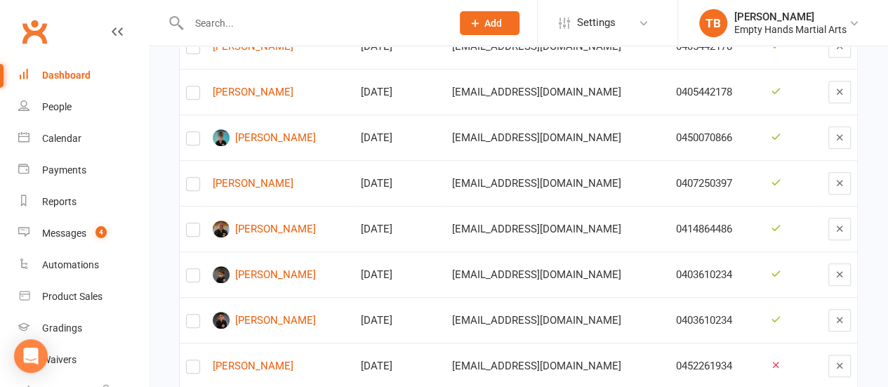
scroll to position [473, 0]
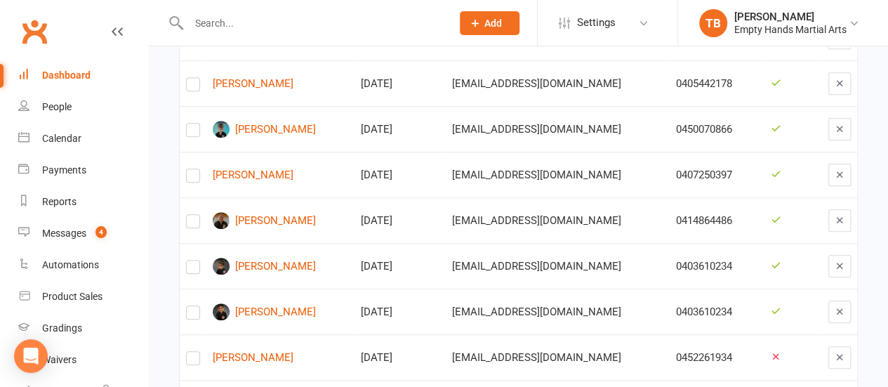
click at [87, 77] on div "Dashboard" at bounding box center [66, 75] width 48 height 11
